Goal: Register for event/course

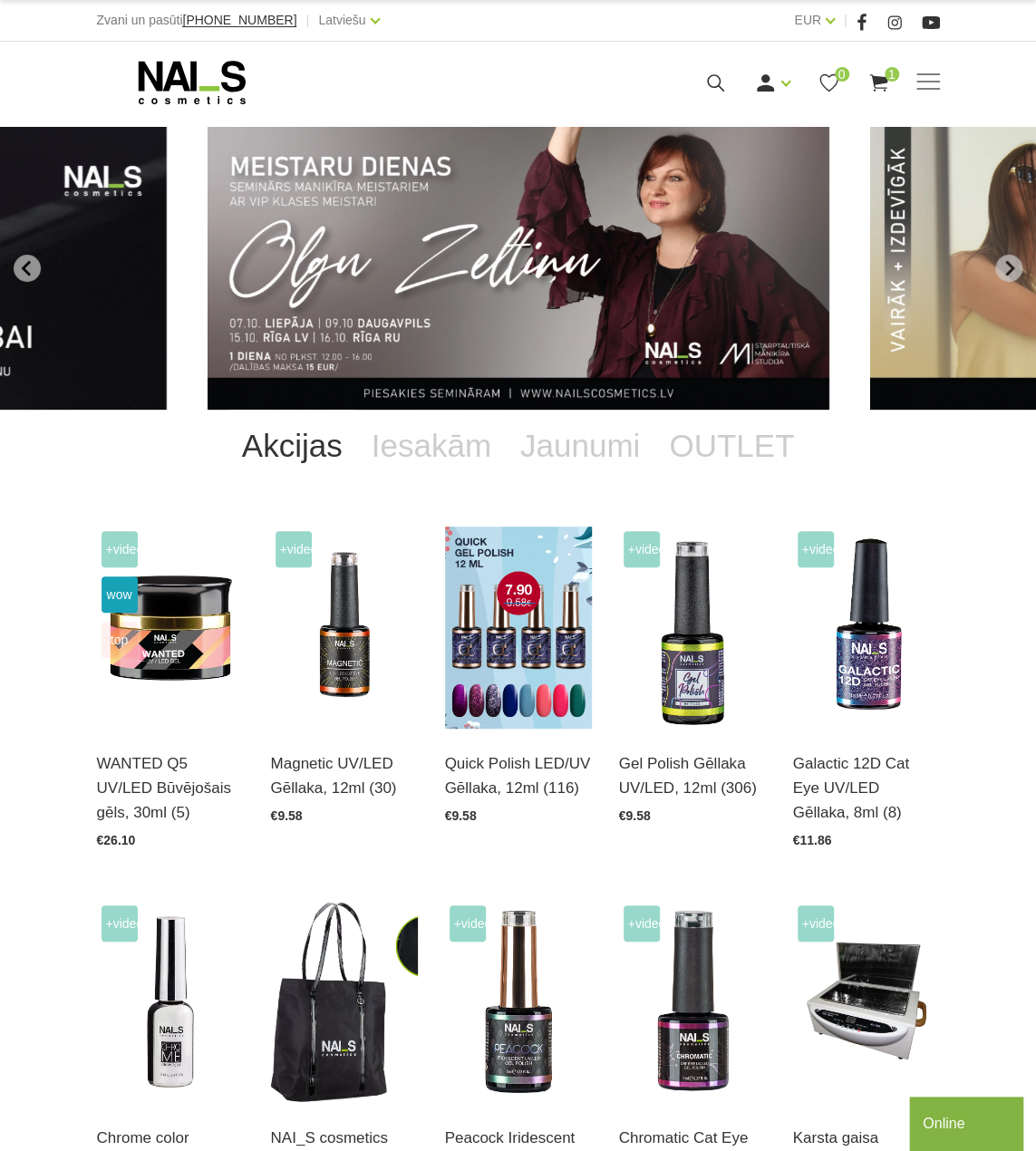
click at [341, 211] on img "1 of 13" at bounding box center [518, 268] width 622 height 283
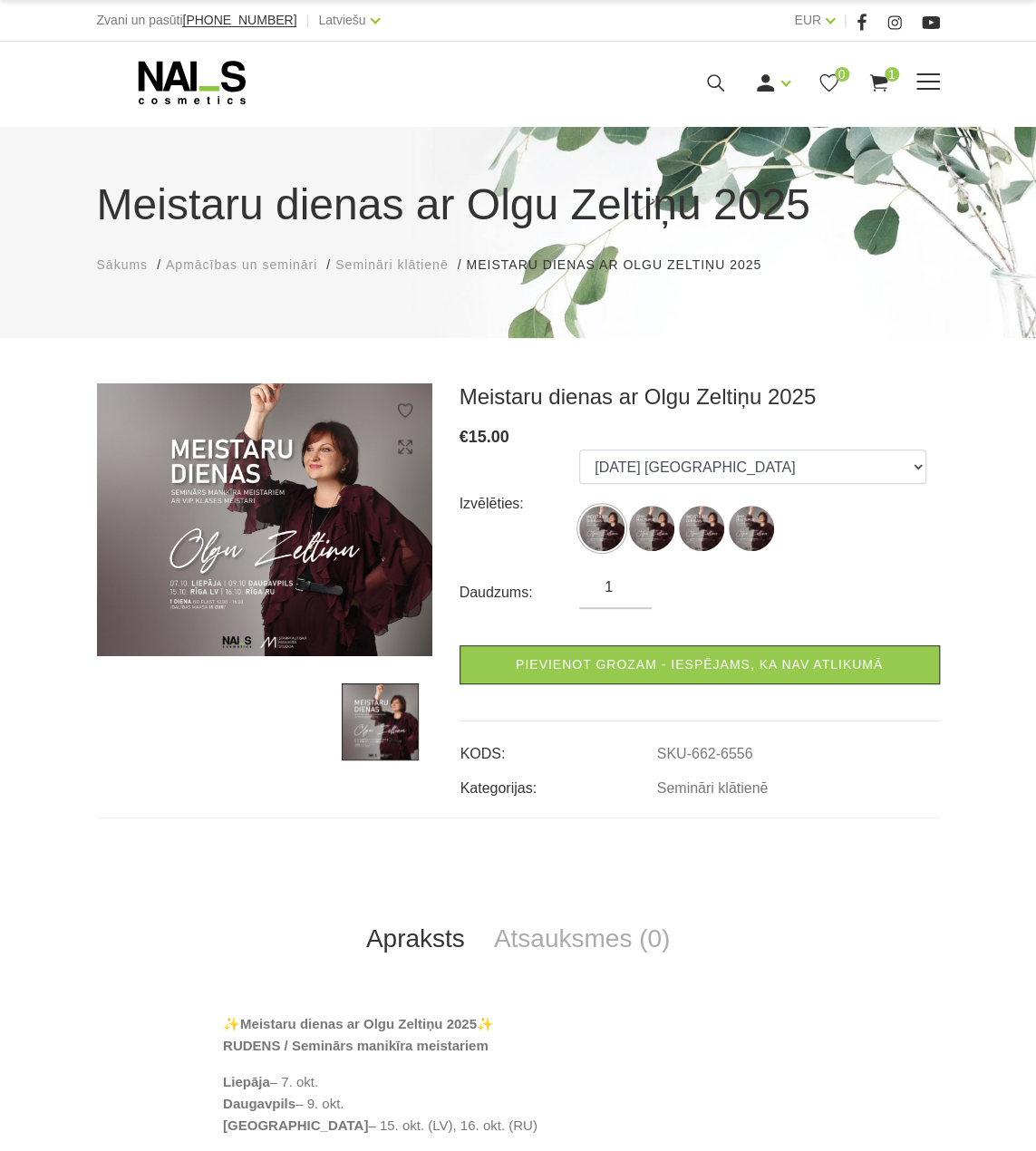
click at [213, 74] on icon at bounding box center [191, 83] width 190 height 46
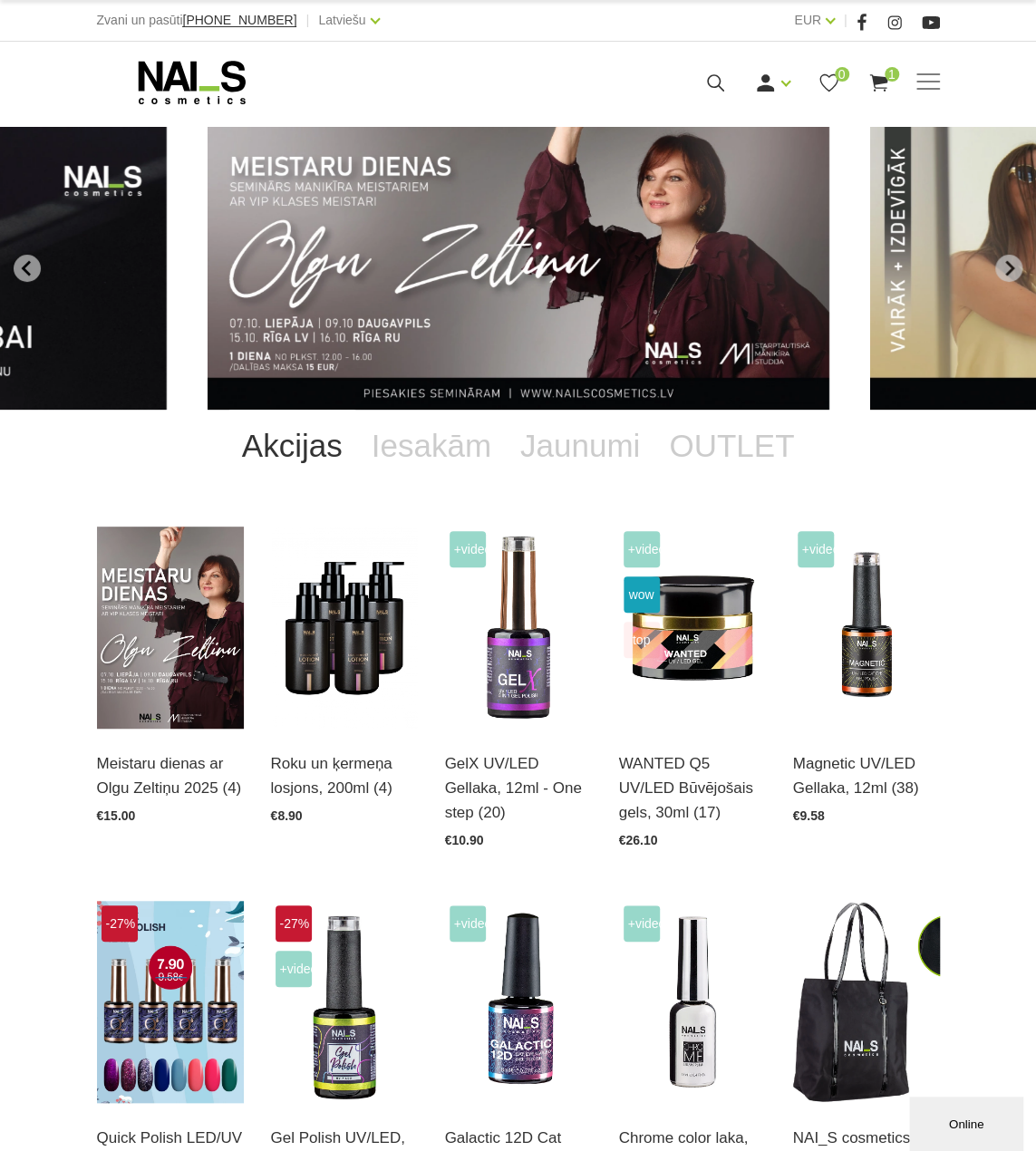
click at [337, 193] on img "1 of 13" at bounding box center [518, 268] width 622 height 283
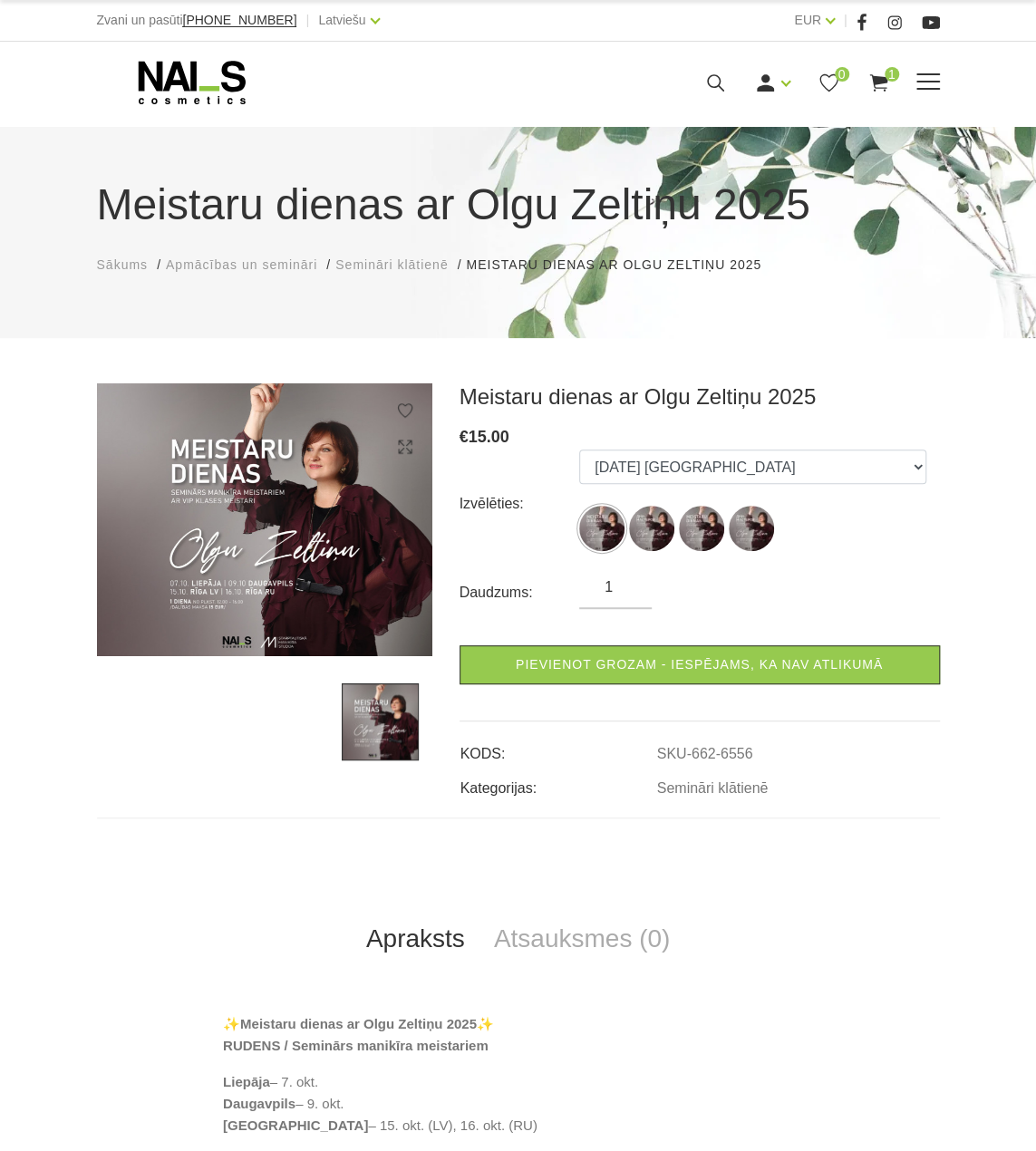
click at [247, 77] on icon at bounding box center [191, 83] width 190 height 46
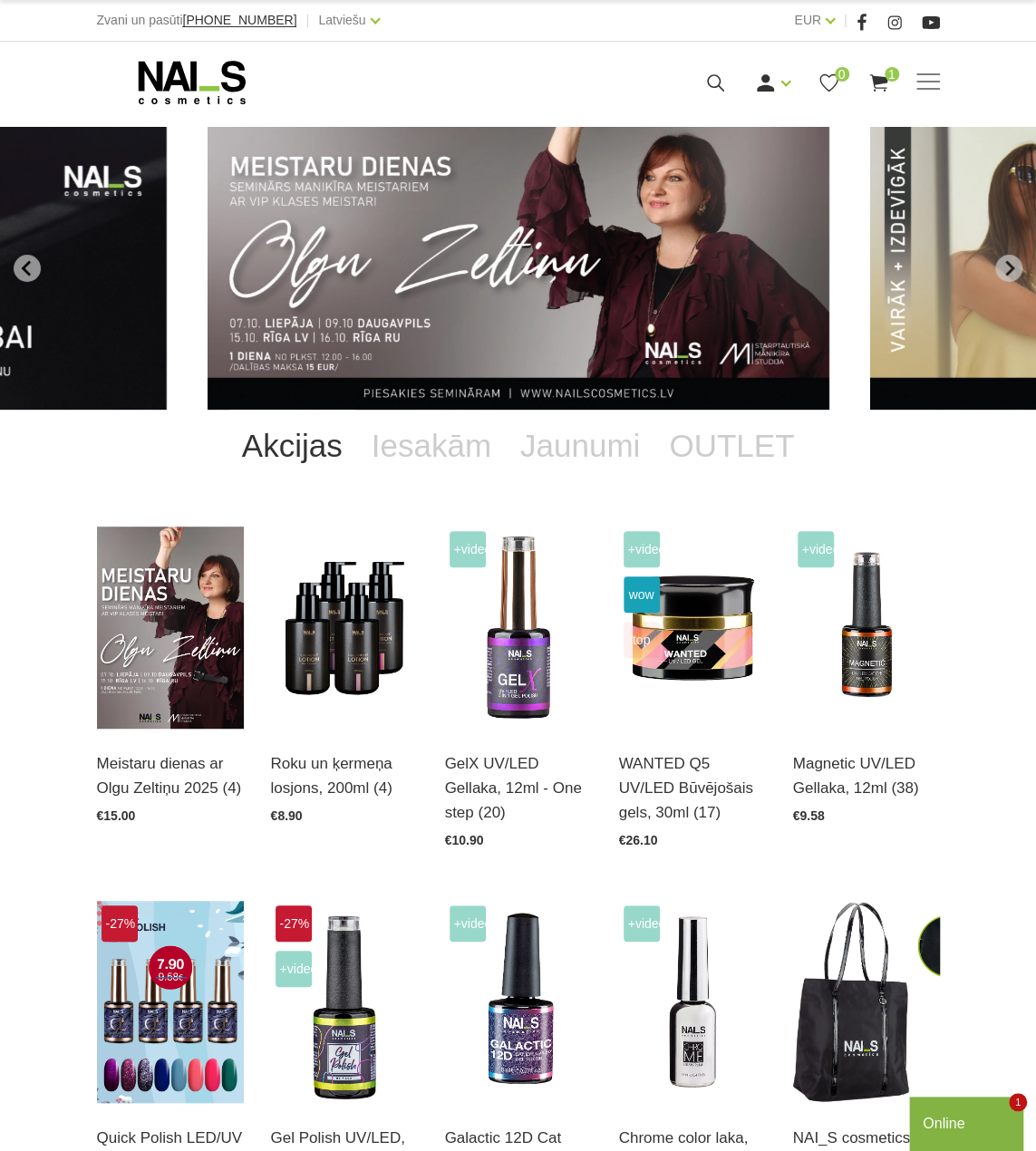
click at [422, 301] on img "1 of 13" at bounding box center [518, 268] width 622 height 283
